Goal: Transaction & Acquisition: Download file/media

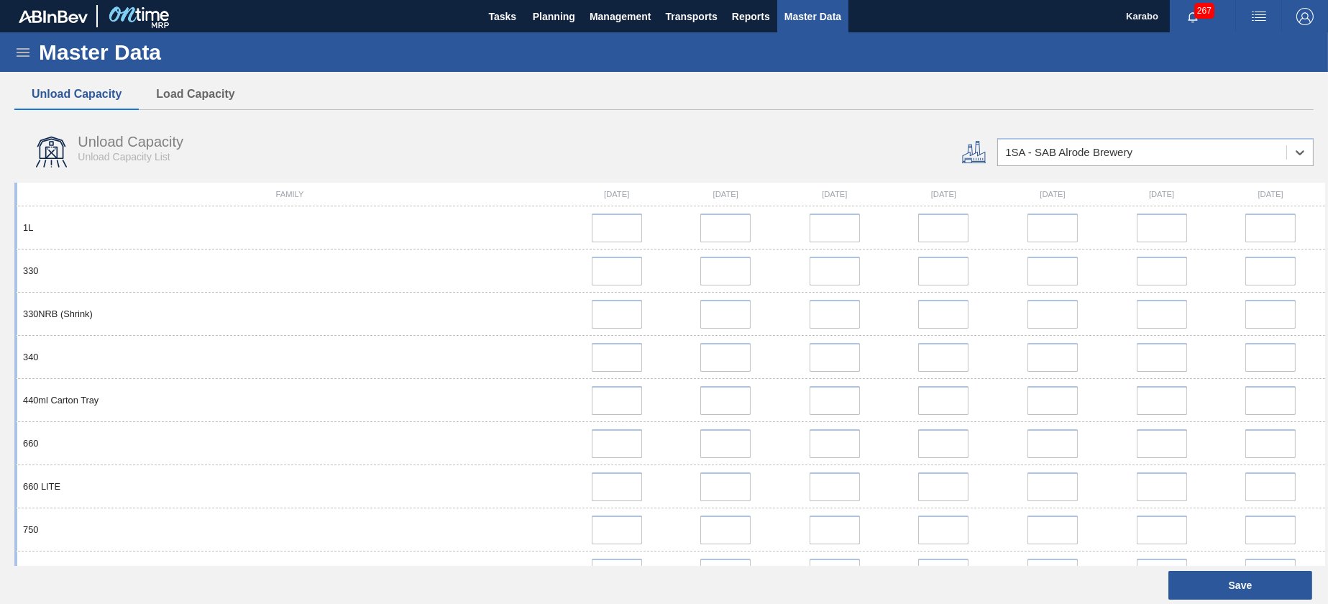
click at [809, 20] on span "Master Data" at bounding box center [812, 16] width 57 height 17
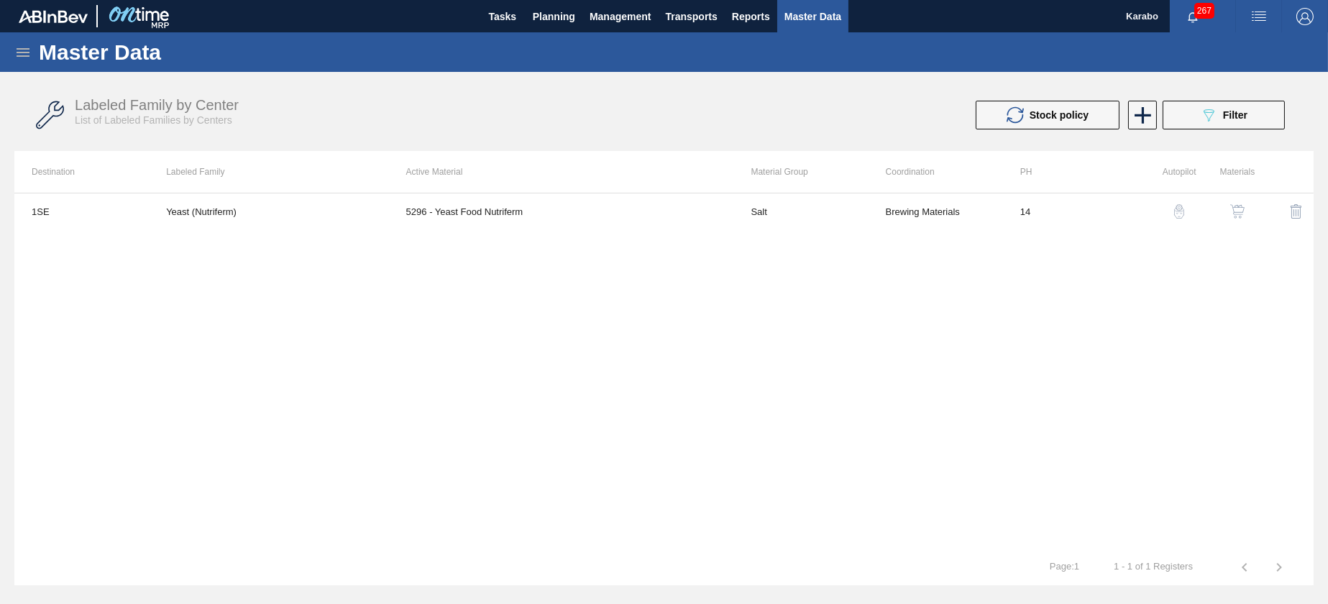
click at [18, 55] on icon at bounding box center [23, 52] width 13 height 9
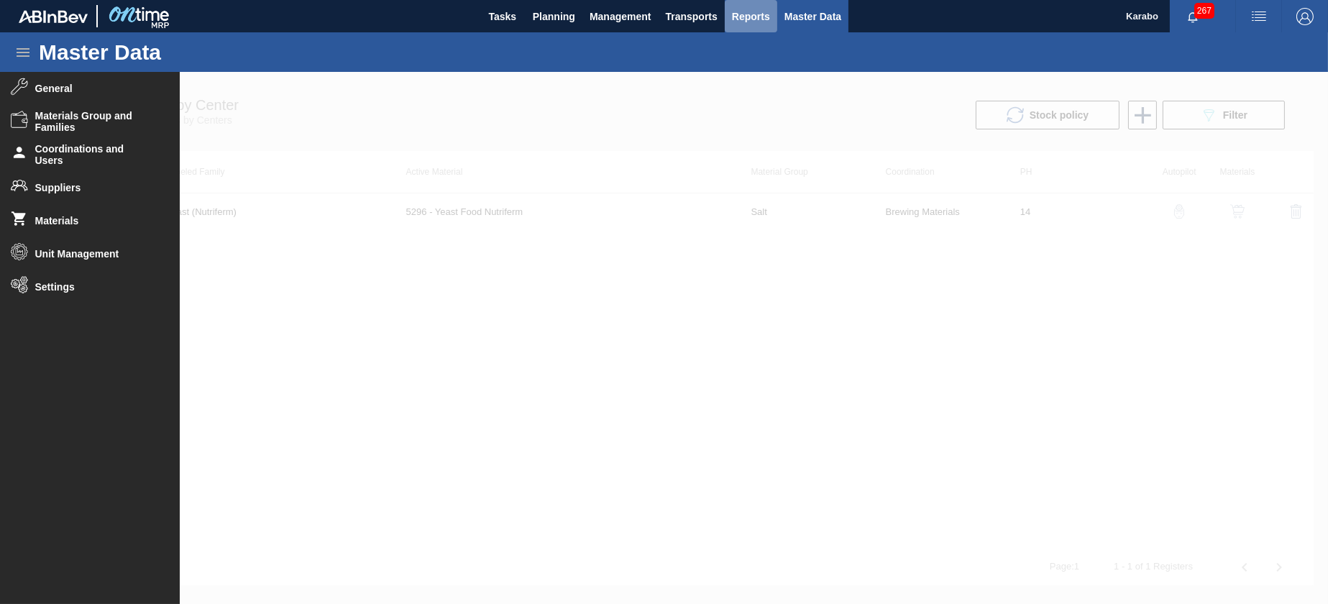
click at [763, 18] on span "Reports" at bounding box center [751, 16] width 38 height 17
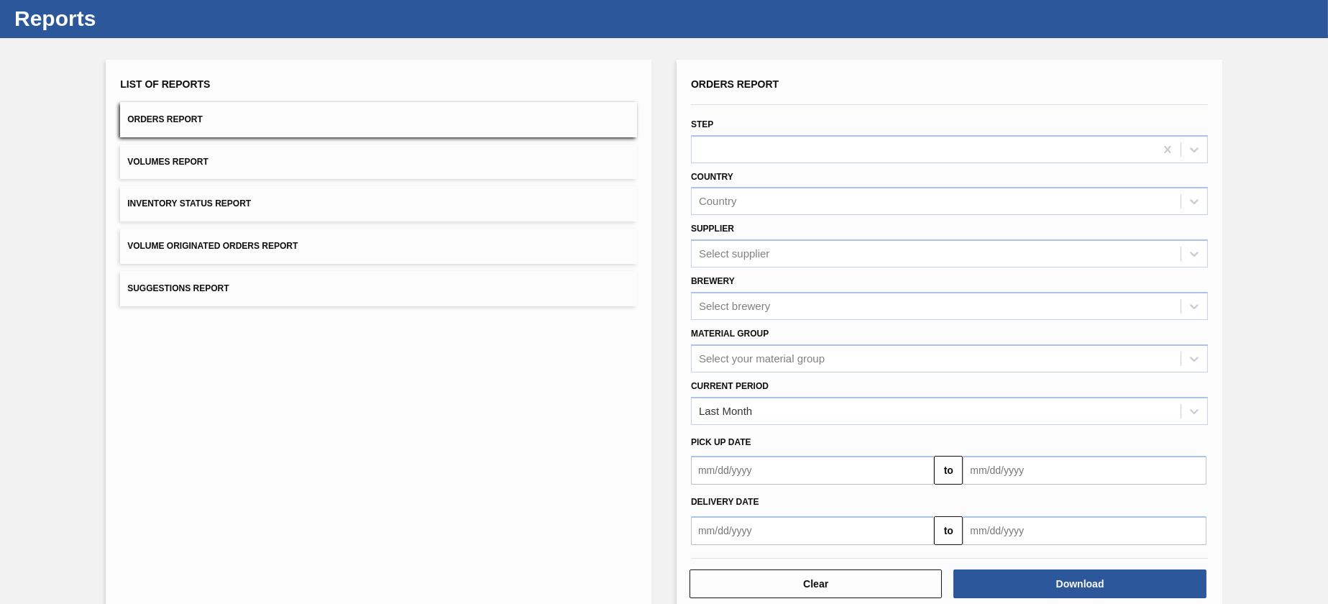
scroll to position [60, 0]
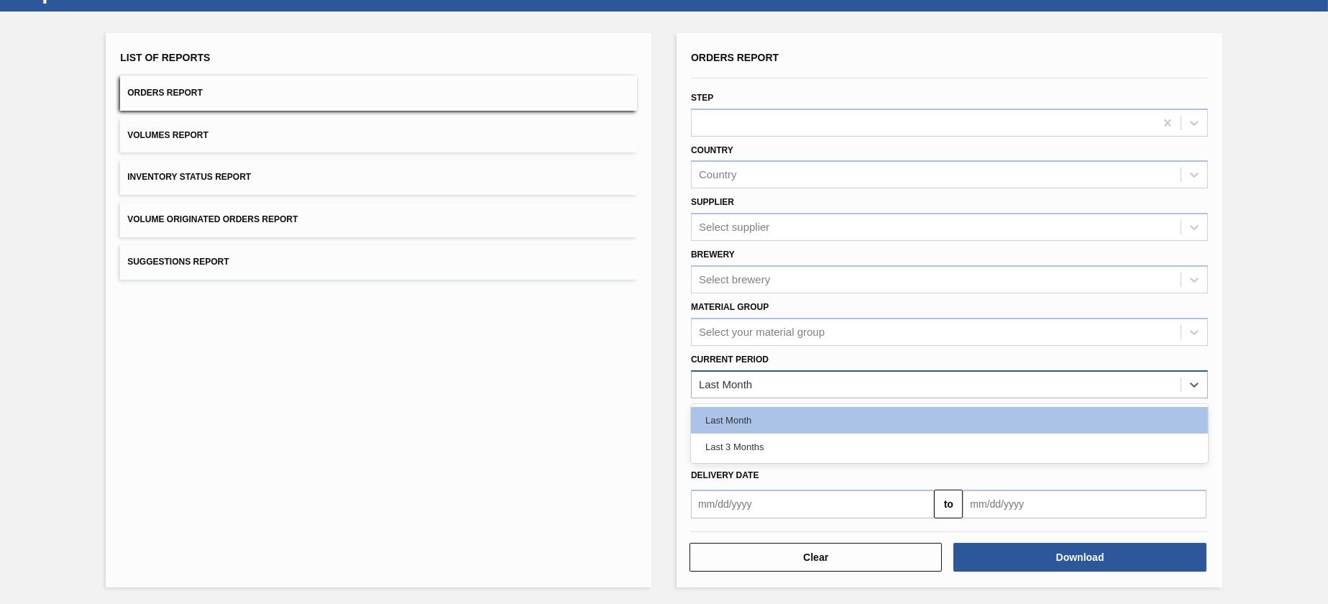
click at [904, 378] on div "Last Month" at bounding box center [935, 384] width 489 height 21
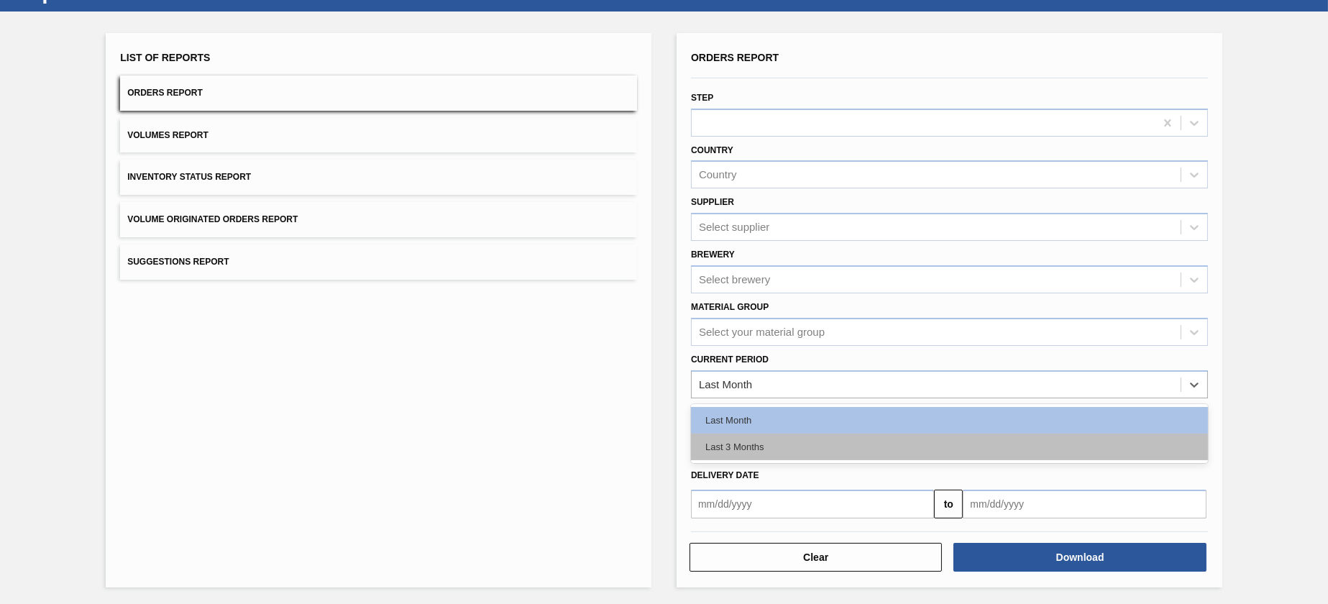
click at [867, 450] on div "Last 3 Months" at bounding box center [949, 446] width 517 height 27
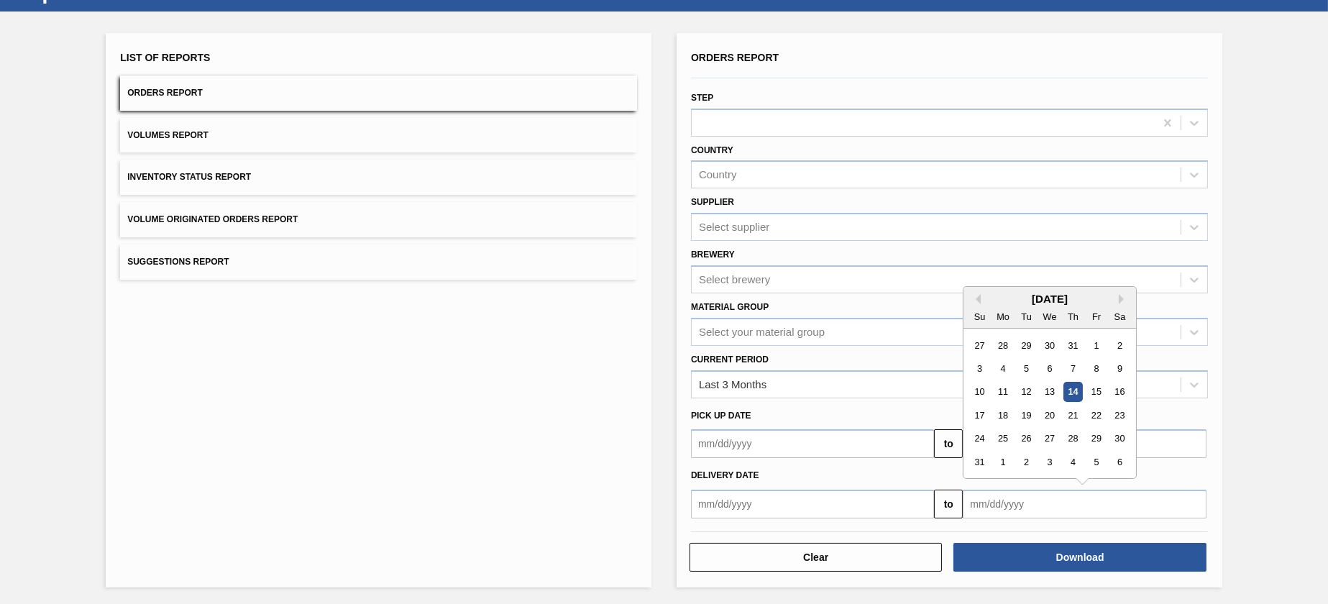
click at [1047, 497] on input "text" at bounding box center [1083, 503] width 243 height 29
click at [1001, 365] on div "4" at bounding box center [1002, 368] width 19 height 19
type input "[DATE]"
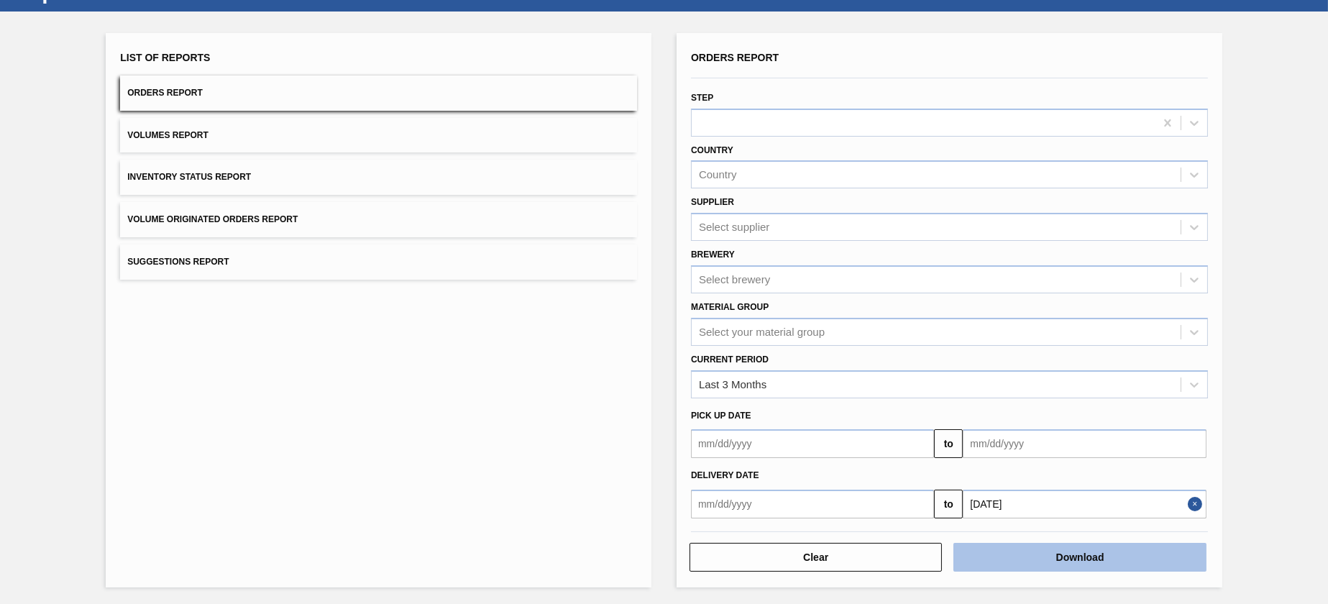
click at [1065, 551] on button "Download" at bounding box center [1079, 557] width 252 height 29
